Goal: Information Seeking & Learning: Compare options

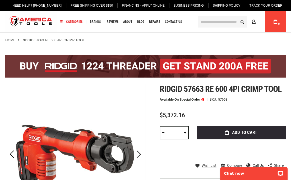
click at [207, 89] on span "Ridgid 57663 re 600 4pi crimp tool" at bounding box center [220, 89] width 122 height 10
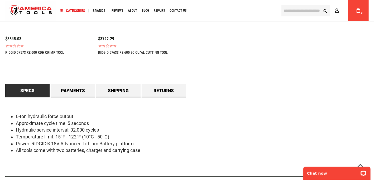
scroll to position [449, 0]
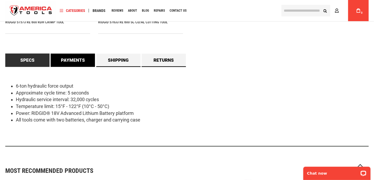
click at [69, 64] on link "Payments" at bounding box center [73, 60] width 44 height 13
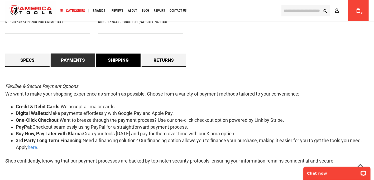
click at [110, 61] on link "Shipping" at bounding box center [118, 60] width 44 height 13
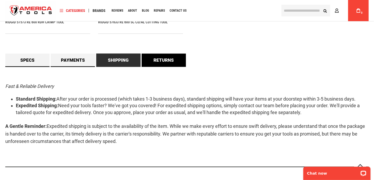
click at [153, 60] on link "Returns" at bounding box center [164, 60] width 44 height 13
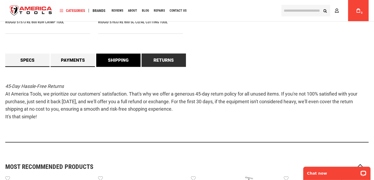
click at [123, 60] on link "Shipping" at bounding box center [118, 60] width 44 height 13
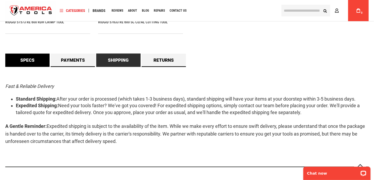
click at [33, 60] on link "Specs" at bounding box center [27, 60] width 44 height 13
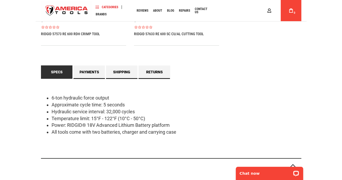
scroll to position [444, 0]
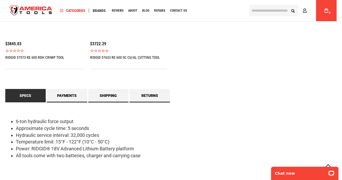
click at [242, 138] on li "Temperature limit: 15°F - 122°F (10°C - 50°C)" at bounding box center [176, 141] width 321 height 7
click at [32, 138] on li "Temperature limit: 15°F - 122°F (10°C - 50°C)" at bounding box center [176, 141] width 321 height 7
click at [27, 105] on div "6-ton hydraulic force output Approximate cycle time: 5 seconds Hydraulic servic…" at bounding box center [170, 141] width 331 height 79
click at [219, 106] on div "6-ton hydraulic force output Approximate cycle time: 5 seconds Hydraulic servic…" at bounding box center [170, 141] width 331 height 79
click at [227, 152] on li "All tools come with two batteries, charger and carrying case" at bounding box center [176, 155] width 321 height 7
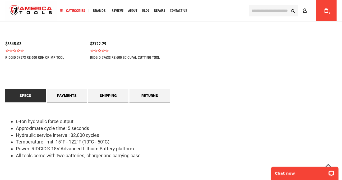
click at [219, 152] on li "All tools come with two batteries, charger and carrying case" at bounding box center [176, 155] width 321 height 7
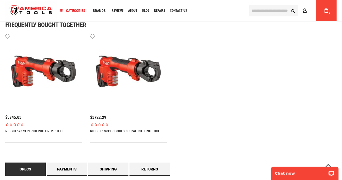
scroll to position [365, 0]
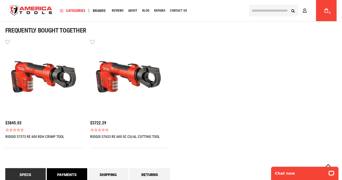
click at [65, 168] on link "Payments" at bounding box center [67, 174] width 40 height 13
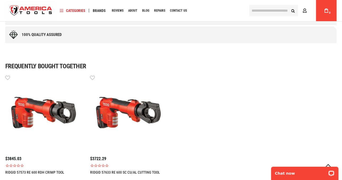
scroll to position [339, 0]
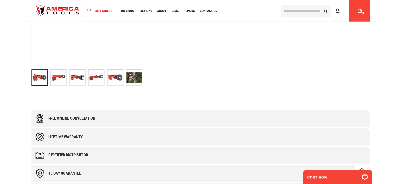
scroll to position [75, 0]
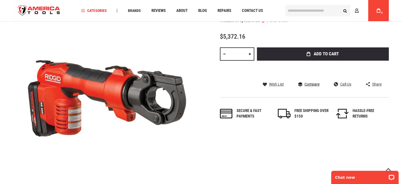
click at [310, 84] on span "Compare" at bounding box center [311, 84] width 15 height 4
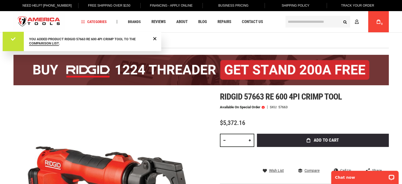
click at [221, 39] on ul "Home RIDGID 57663 RE 600 4PI CRIMP TOOL" at bounding box center [200, 40] width 375 height 5
click at [154, 39] on span "Close Message" at bounding box center [155, 38] width 4 height 4
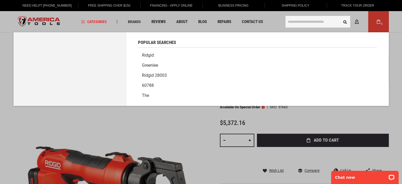
click at [334, 19] on input "text" at bounding box center [317, 22] width 65 height 12
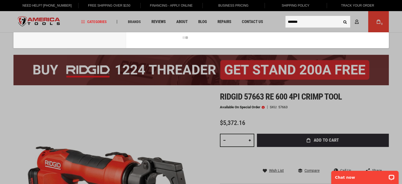
type input "*******"
click at [340, 17] on button "Search" at bounding box center [345, 22] width 10 height 10
